Goal: Transaction & Acquisition: Purchase product/service

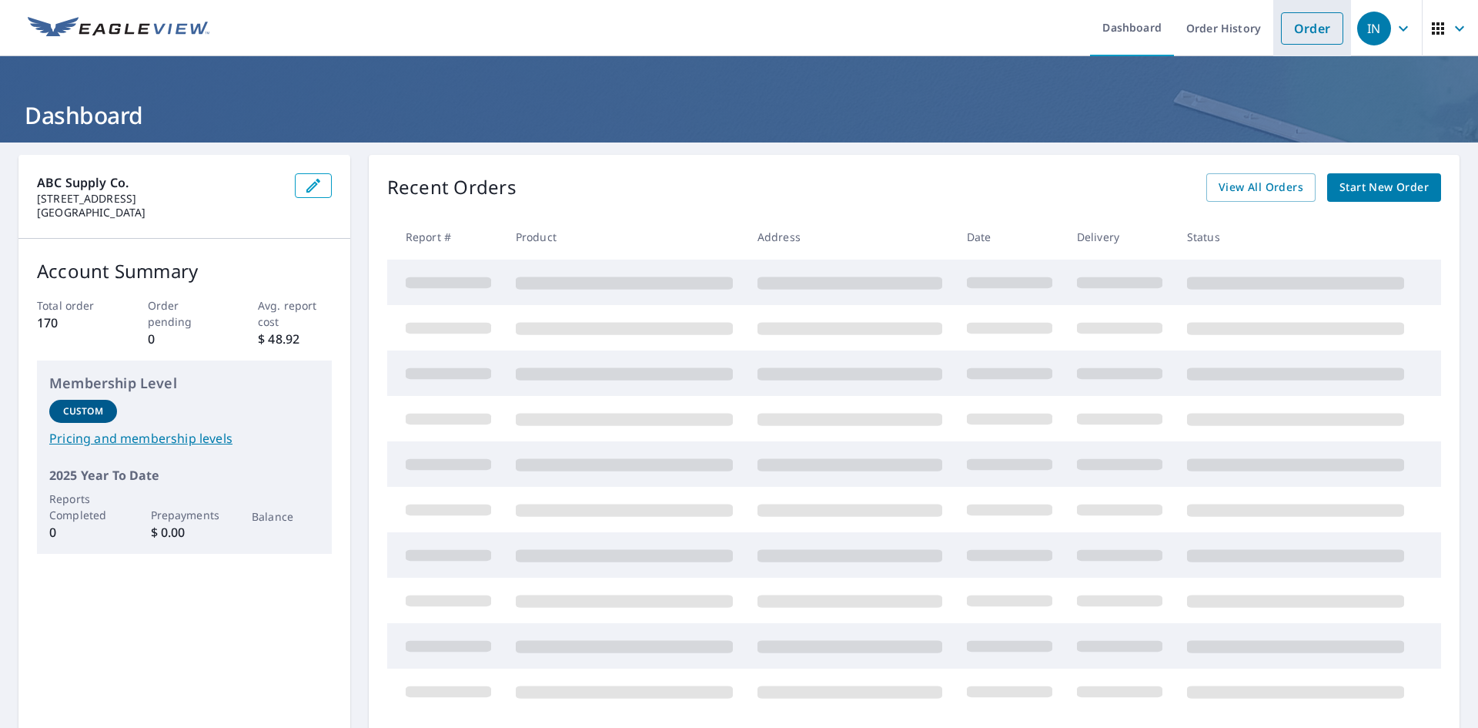
click at [1304, 35] on link "Order" at bounding box center [1312, 28] width 62 height 32
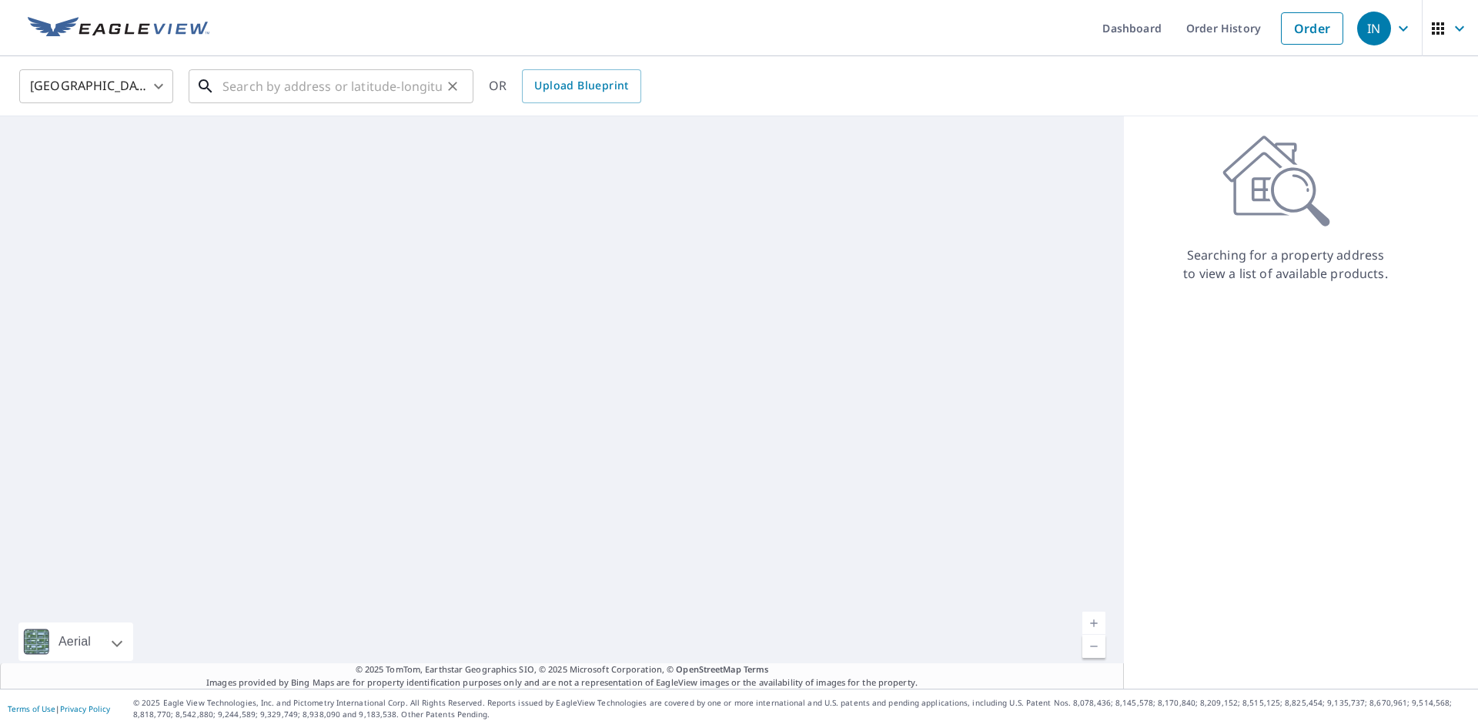
click at [289, 79] on input "text" at bounding box center [331, 86] width 219 height 43
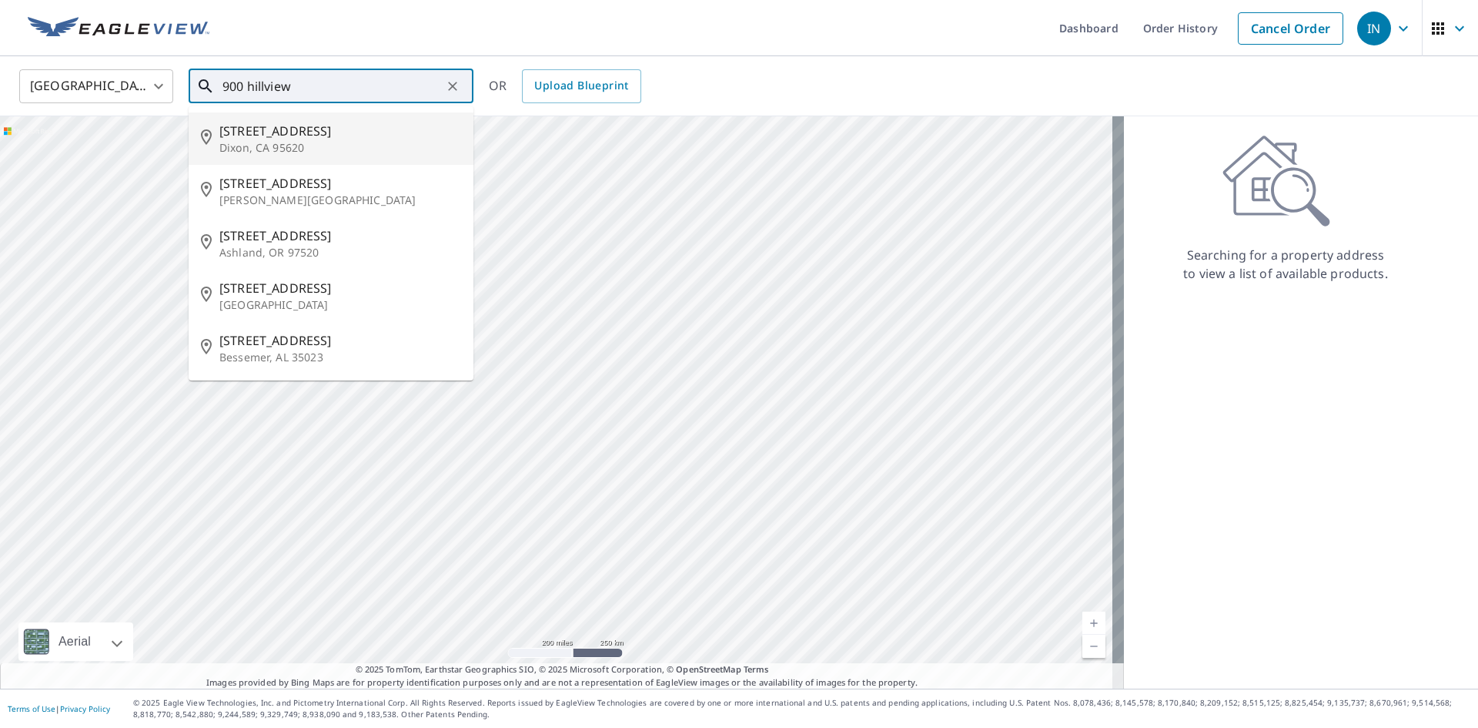
click at [312, 138] on span "[STREET_ADDRESS]" at bounding box center [340, 131] width 242 height 18
type input "[STREET_ADDRESS][PERSON_NAME]"
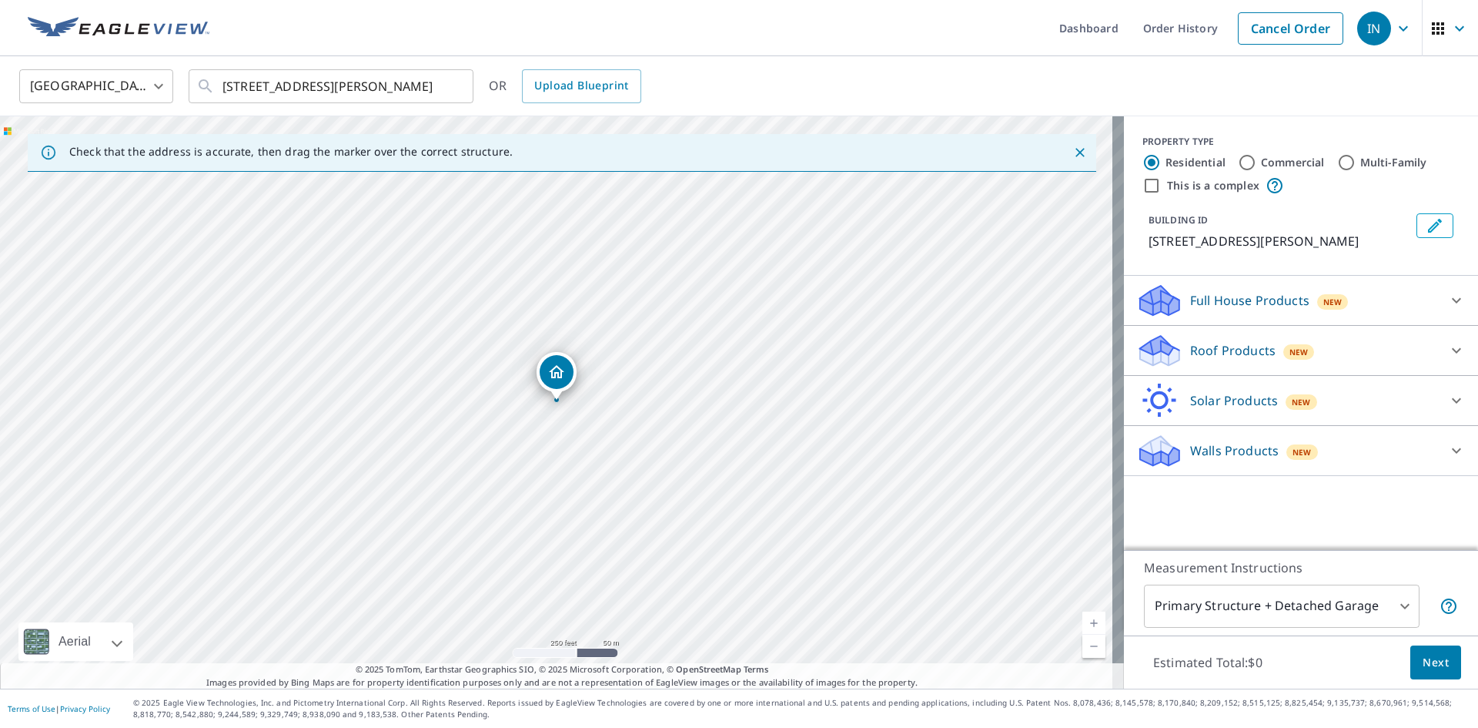
click at [1366, 352] on div "Roof Products New" at bounding box center [1287, 351] width 302 height 36
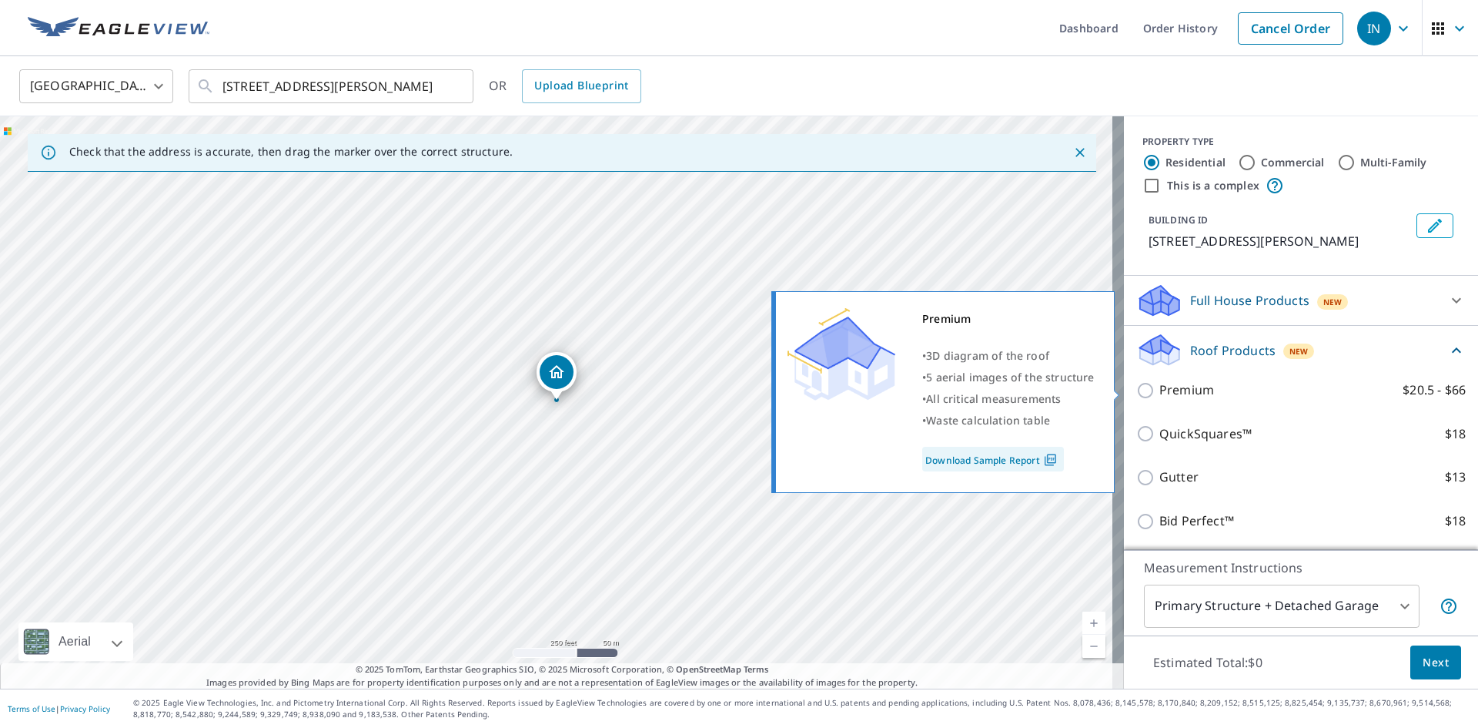
click at [1136, 386] on input "Premium $20.5 - $66" at bounding box center [1147, 390] width 23 height 18
checkbox input "true"
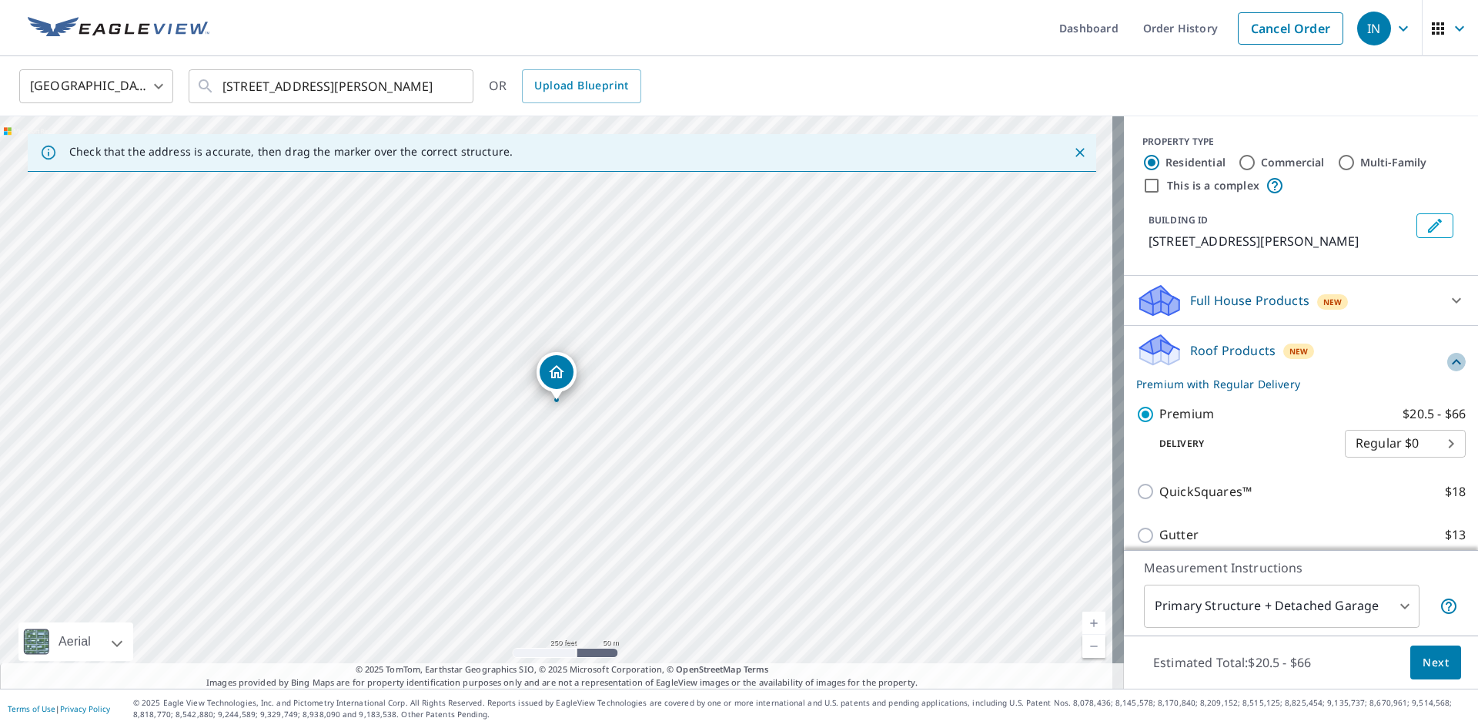
click at [1452, 362] on icon at bounding box center [1456, 361] width 9 height 5
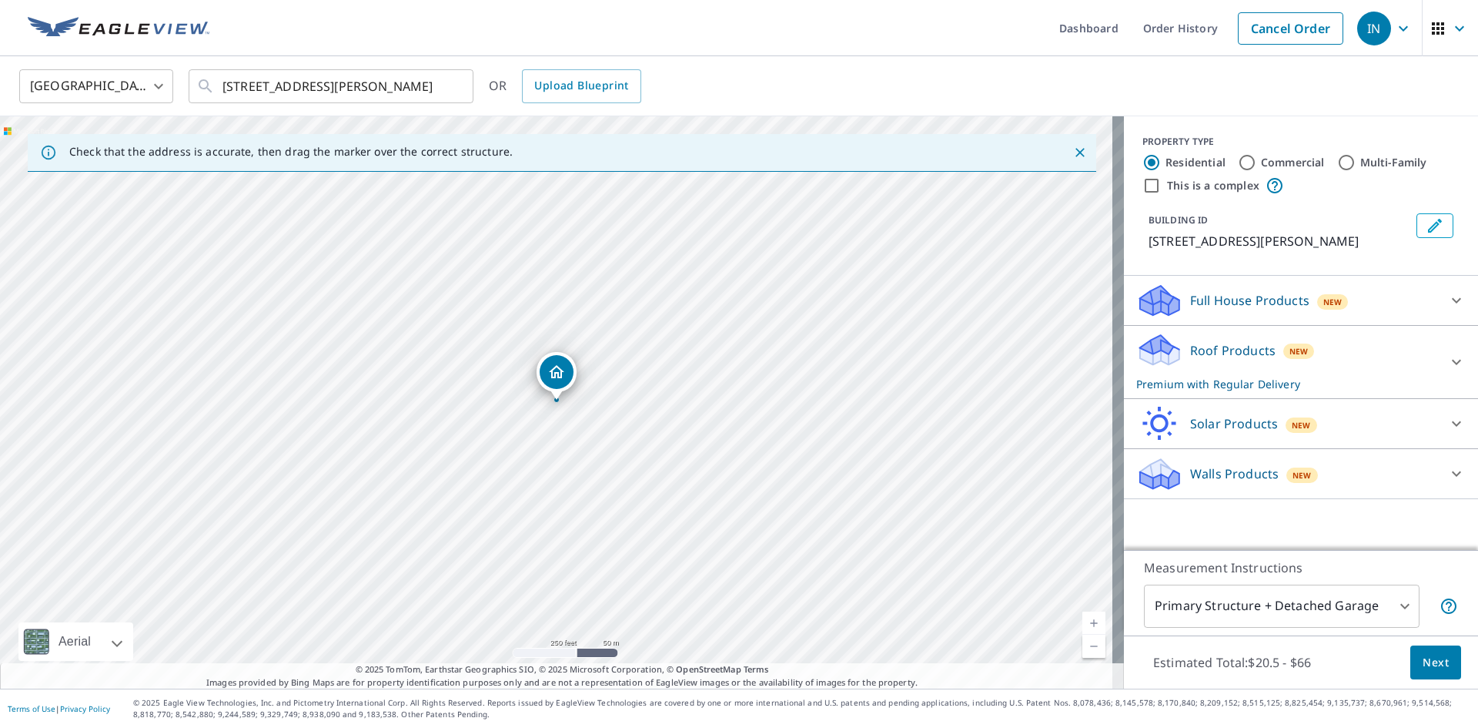
click at [1405, 306] on div "Full House Products New" at bounding box center [1287, 301] width 302 height 36
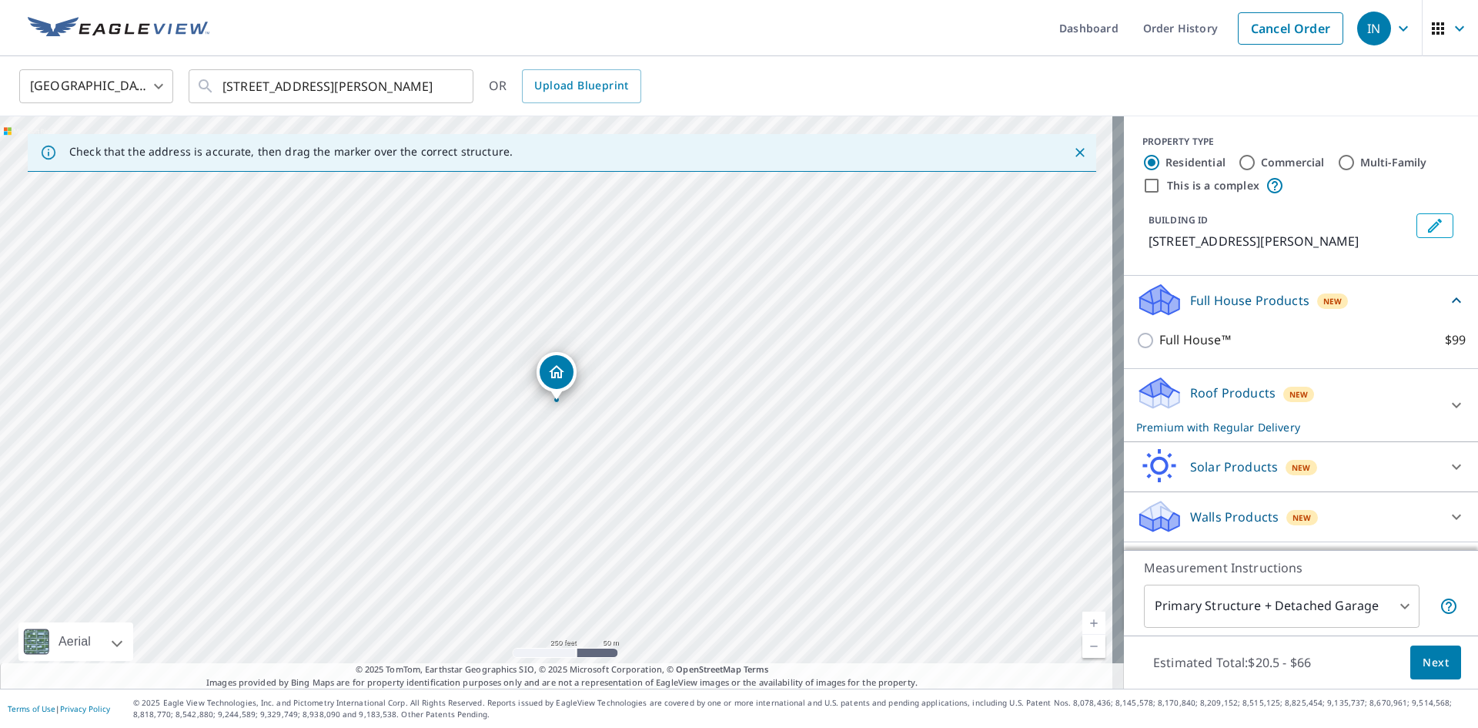
click at [1405, 306] on div "Full House Products New" at bounding box center [1291, 300] width 311 height 36
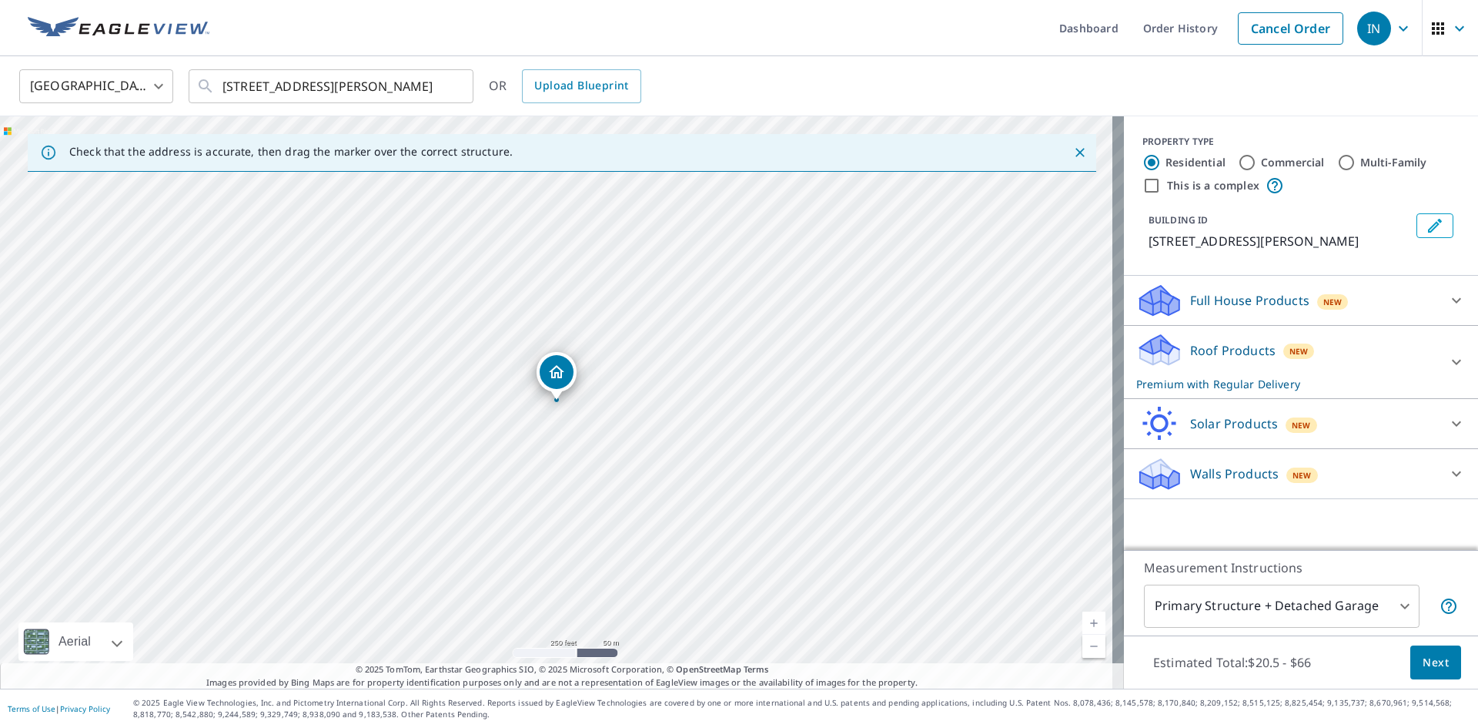
click at [1318, 418] on div "Solar Products New" at bounding box center [1287, 424] width 302 height 36
click at [1323, 419] on div "Solar Products New" at bounding box center [1291, 423] width 311 height 36
click at [1338, 469] on div "Walls Products New" at bounding box center [1287, 474] width 302 height 36
click at [1338, 469] on div "Walls Products New" at bounding box center [1291, 473] width 311 height 36
click at [1434, 666] on span "Next" at bounding box center [1436, 662] width 26 height 19
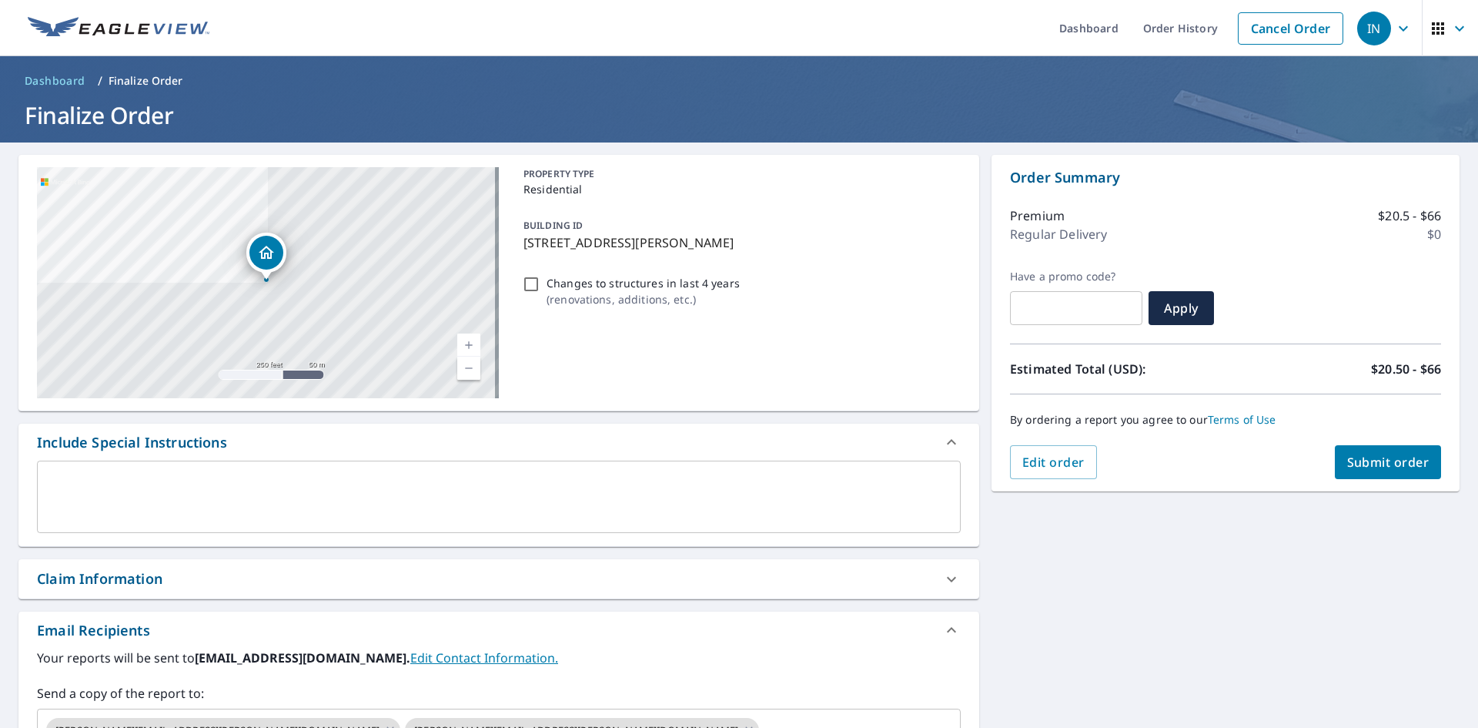
scroll to position [253, 0]
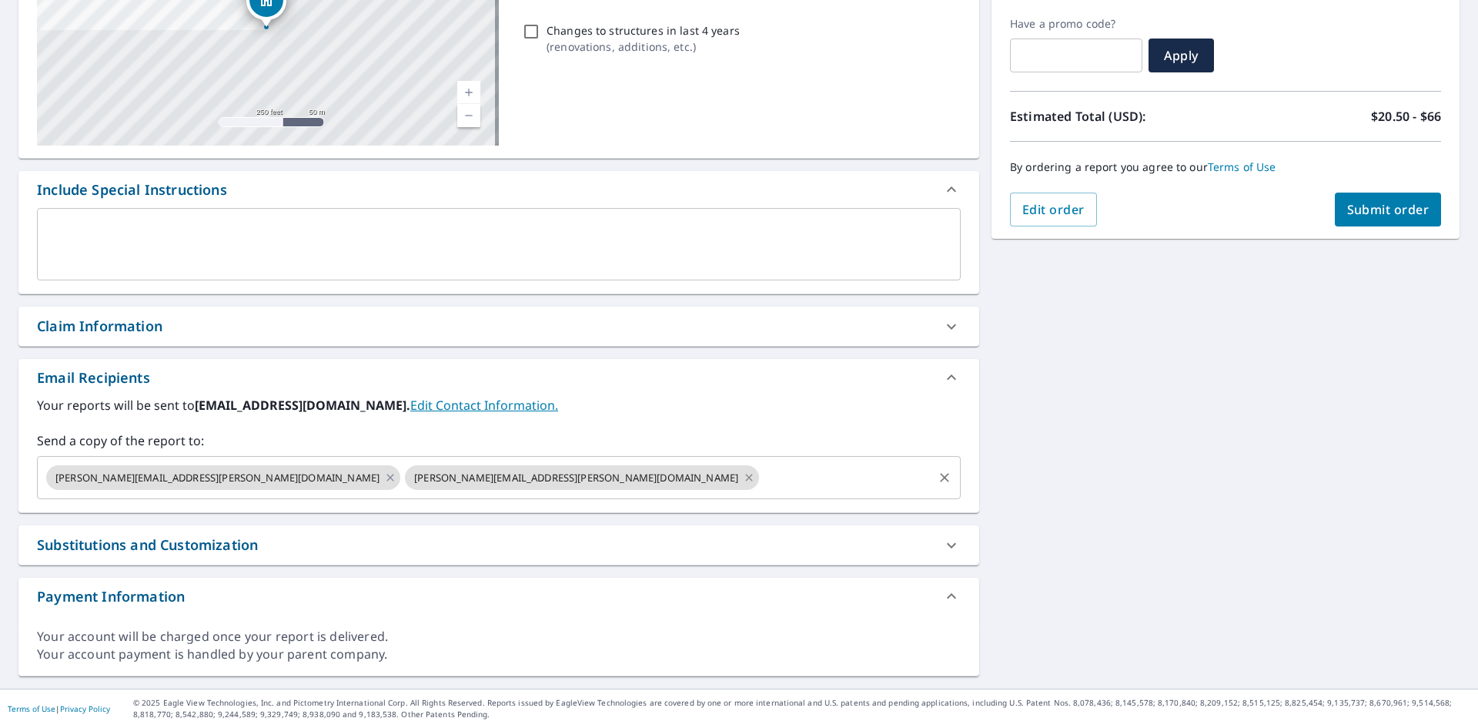
click at [743, 480] on icon at bounding box center [749, 477] width 12 height 17
click at [384, 476] on icon at bounding box center [390, 477] width 12 height 17
checkbox input "true"
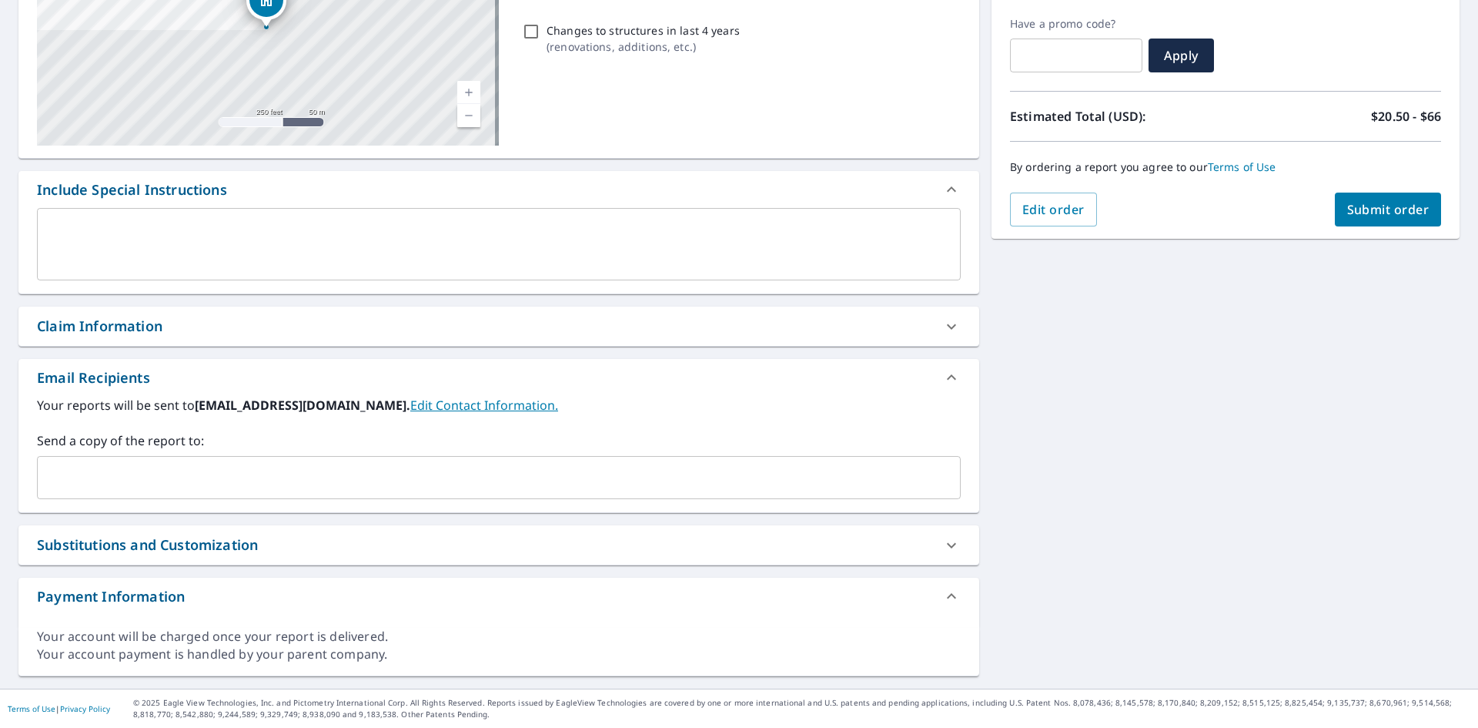
click at [172, 478] on input "text" at bounding box center [487, 477] width 887 height 29
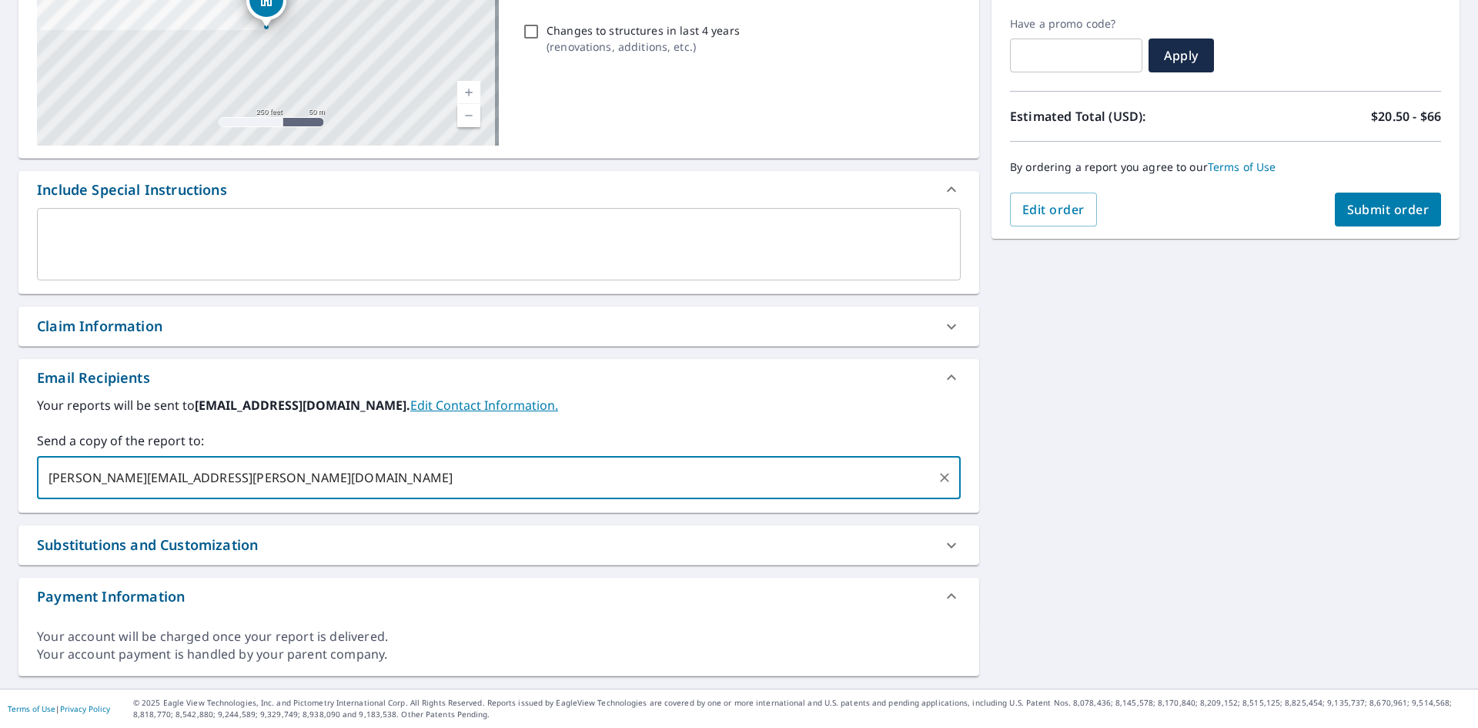
type input "[PERSON_NAME][EMAIL_ADDRESS][PERSON_NAME][DOMAIN_NAME]"
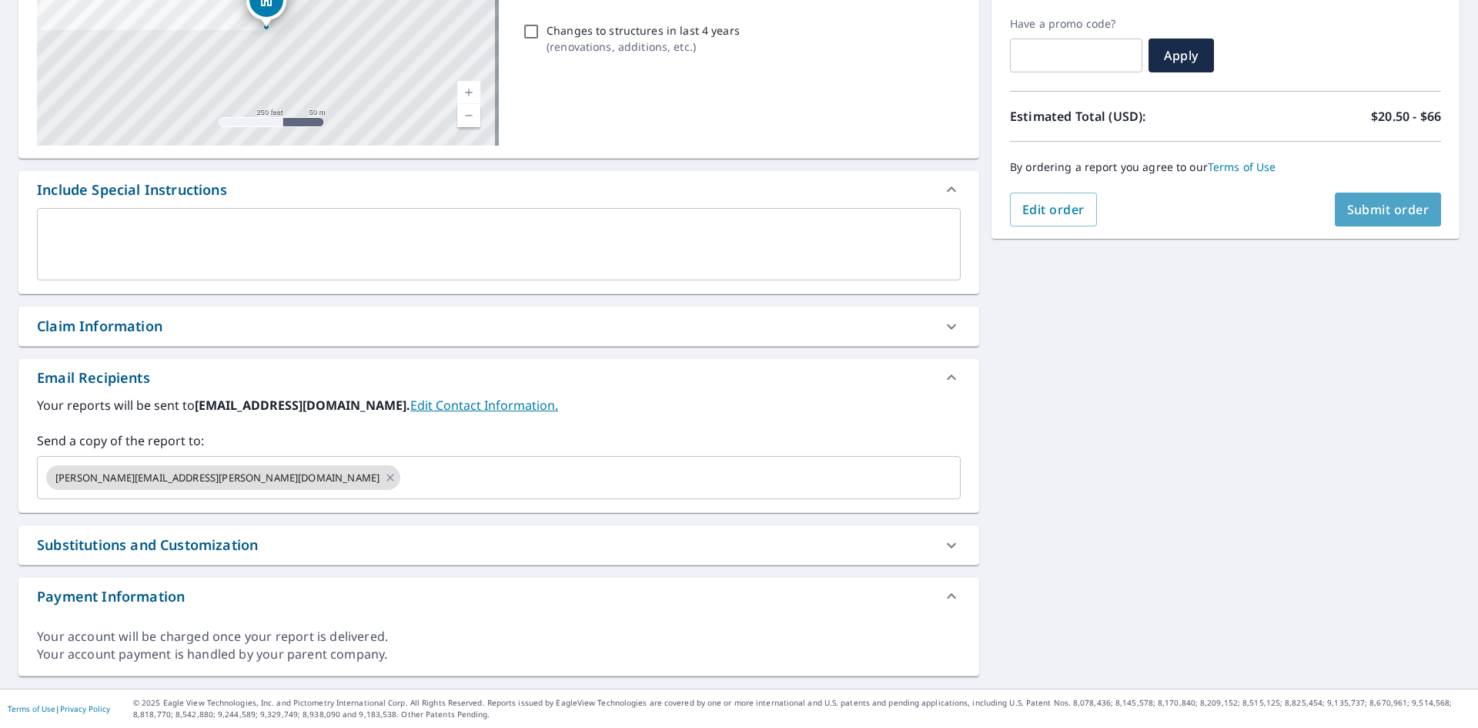
click at [1370, 202] on span "Submit order" at bounding box center [1388, 209] width 82 height 17
checkbox input "true"
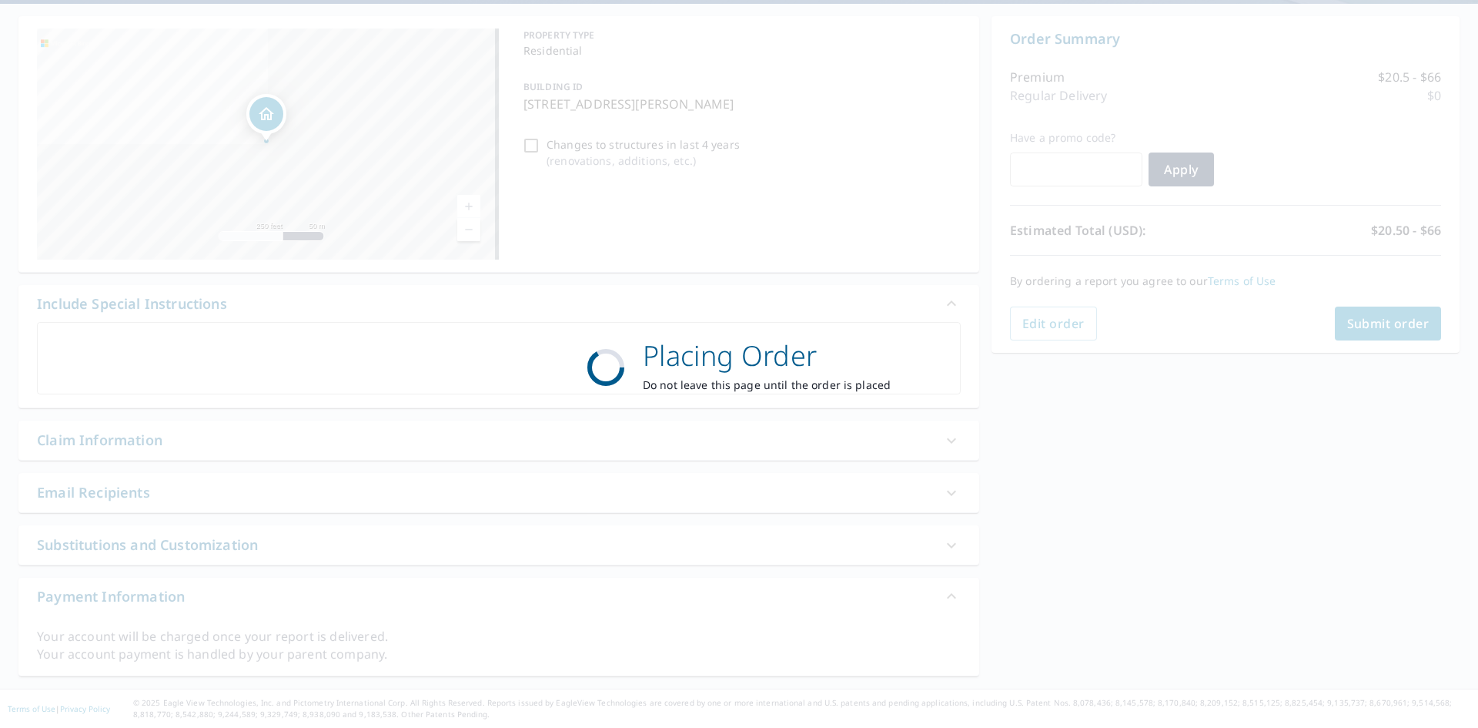
scroll to position [139, 0]
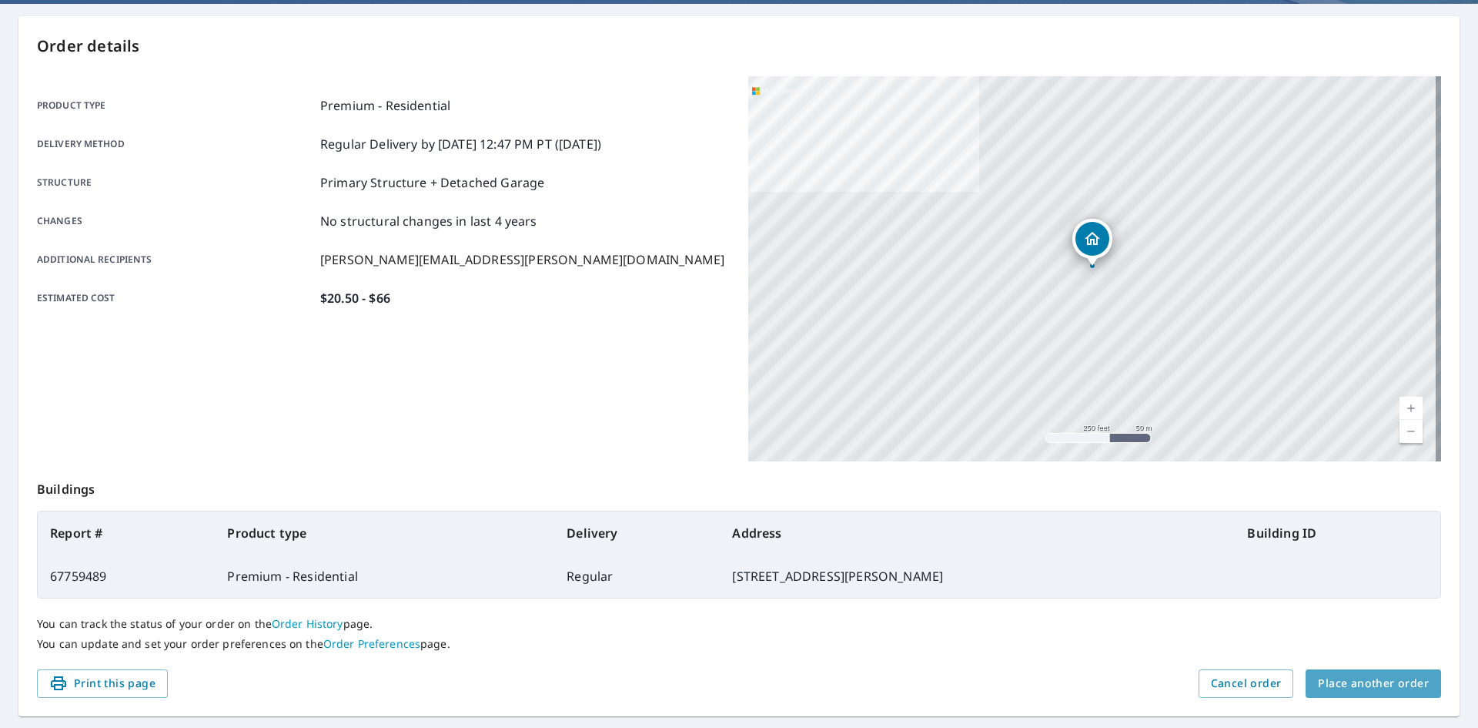
click at [1374, 684] on span "Place another order" at bounding box center [1373, 683] width 111 height 19
